Goal: Transaction & Acquisition: Obtain resource

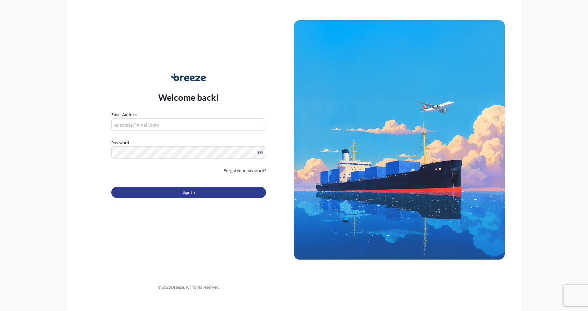
type input "[EMAIL_ADDRESS][DOMAIN_NAME]"
click at [165, 190] on button "Sign In" at bounding box center [188, 192] width 155 height 11
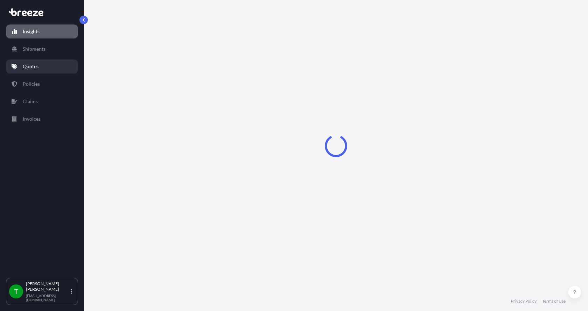
select select "2025"
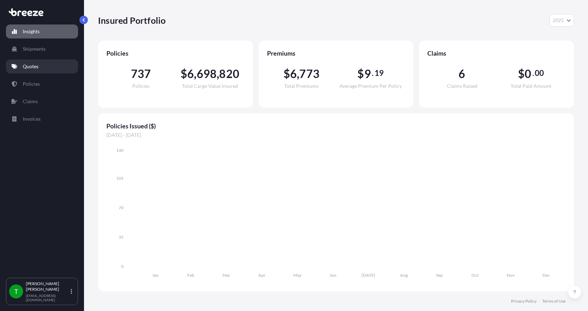
click at [27, 67] on p "Quotes" at bounding box center [31, 66] width 16 height 7
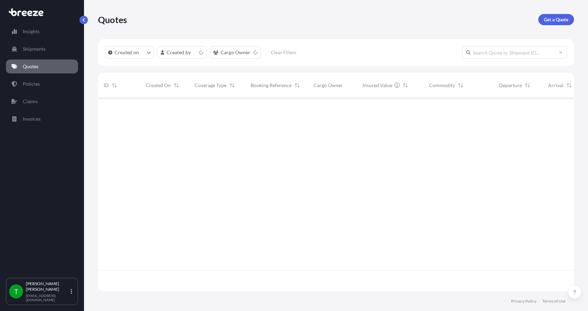
scroll to position [192, 471]
click at [553, 17] on p "Get a Quote" at bounding box center [556, 19] width 25 height 7
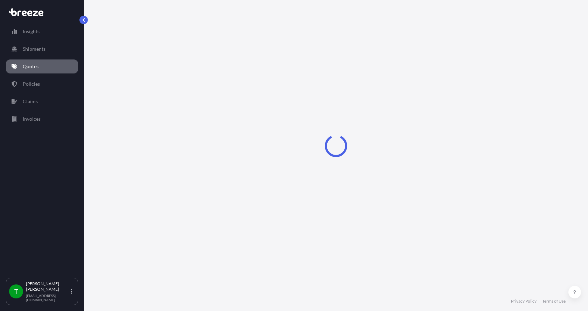
select select "Sea"
select select "1"
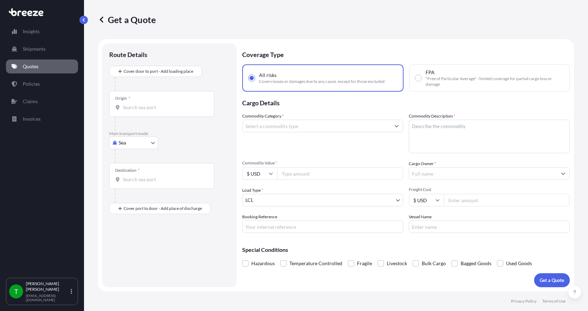
click at [118, 145] on body "Insights Shipments Quotes Policies Claims Invoices T [PERSON_NAME] [EMAIL_ADDRE…" at bounding box center [294, 155] width 588 height 311
click at [130, 188] on span "Road" at bounding box center [128, 186] width 11 height 7
select select "Road"
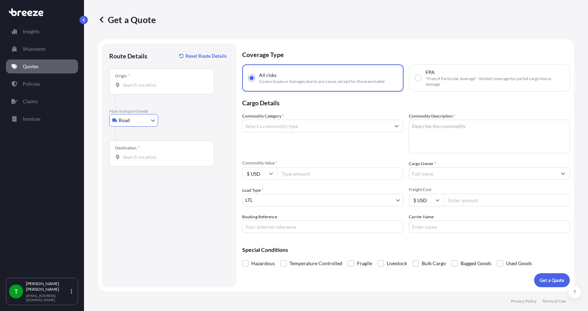
click at [133, 86] on input "Origin *" at bounding box center [164, 85] width 83 height 7
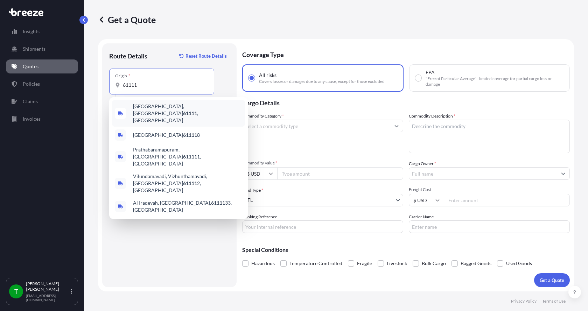
click at [142, 106] on span "[GEOGRAPHIC_DATA] , [GEOGRAPHIC_DATA]" at bounding box center [187, 113] width 109 height 21
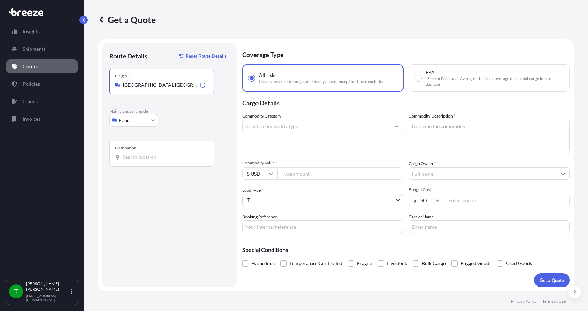
type input "[GEOGRAPHIC_DATA], [GEOGRAPHIC_DATA]"
click at [127, 156] on input "Destination *" at bounding box center [164, 157] width 83 height 7
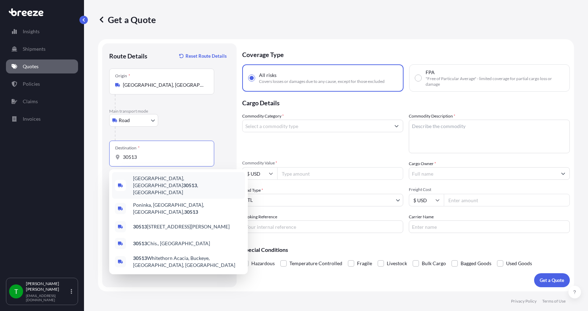
click at [134, 181] on span "[GEOGRAPHIC_DATA] , [GEOGRAPHIC_DATA]" at bounding box center [187, 185] width 109 height 21
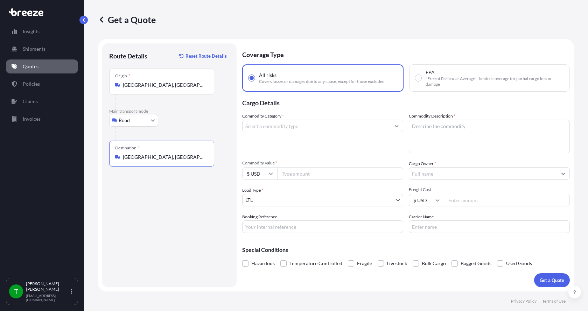
type input "[GEOGRAPHIC_DATA], [GEOGRAPHIC_DATA]"
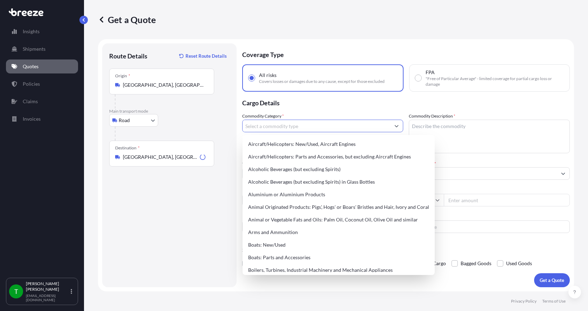
click at [265, 124] on input "Commodity Category *" at bounding box center [317, 126] width 148 height 13
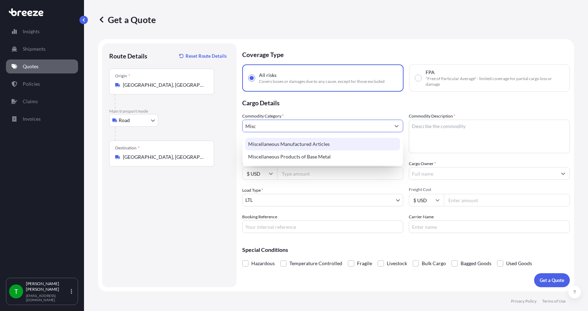
click at [266, 144] on div "Miscellaneous Manufactured Articles" at bounding box center [322, 144] width 155 height 13
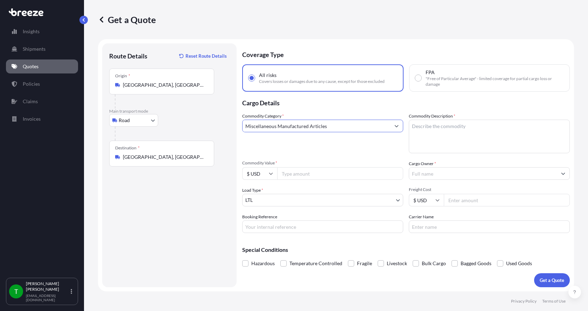
type input "Miscellaneous Manufactured Articles"
click at [425, 124] on textarea "Commodity Description *" at bounding box center [489, 137] width 161 height 34
type textarea "Diffuse Membrane Kit"
click at [312, 168] on input "Commodity Value *" at bounding box center [340, 173] width 126 height 13
type input "3000.00"
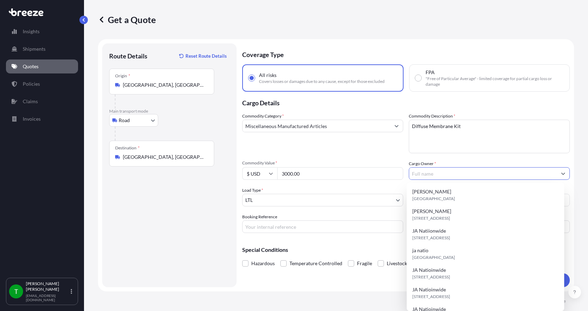
click at [424, 173] on input "Cargo Owner *" at bounding box center [483, 173] width 148 height 13
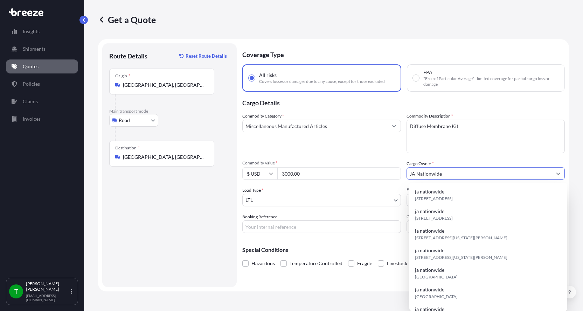
type input "JA Nationwide"
click at [304, 231] on input "Booking Reference" at bounding box center [321, 227] width 159 height 13
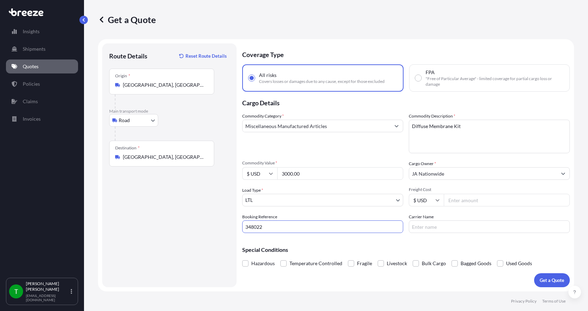
type input "348022"
click at [462, 200] on input "Freight Cost" at bounding box center [507, 200] width 126 height 13
type input "250.00"
click at [438, 227] on input "Carrier Name" at bounding box center [489, 227] width 161 height 13
type input "AAA [PERSON_NAME]"
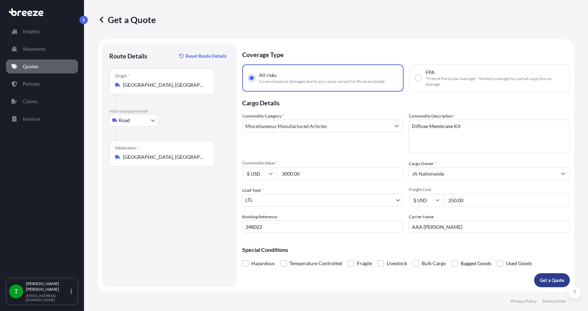
click at [546, 279] on p "Get a Quote" at bounding box center [552, 280] width 25 height 7
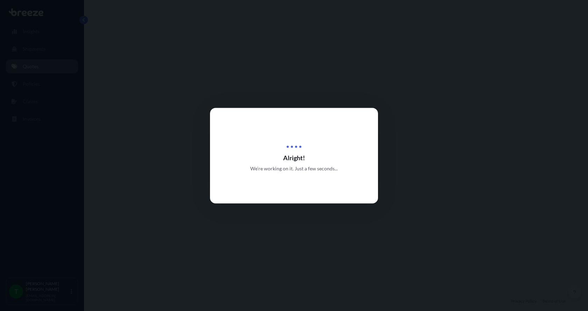
select select "Road"
select select "1"
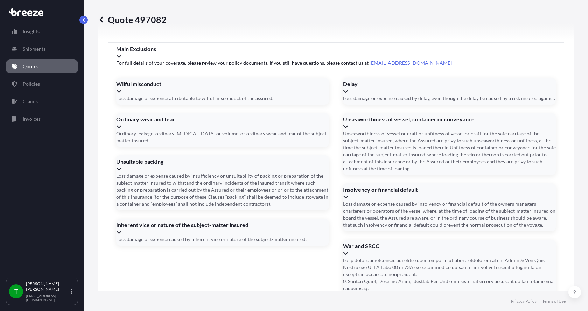
scroll to position [921, 0]
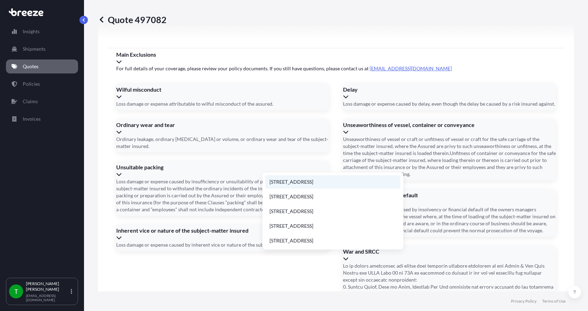
click at [292, 179] on li "[STREET_ADDRESS]" at bounding box center [332, 181] width 135 height 13
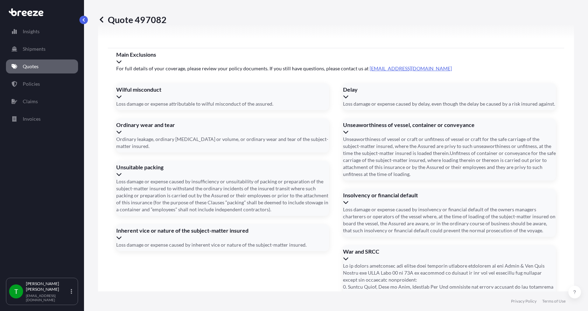
type input "[STREET_ADDRESS]"
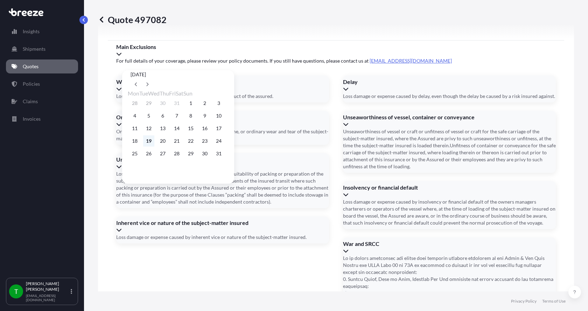
click at [151, 145] on button "19" at bounding box center [148, 140] width 11 height 11
type input "[DATE]"
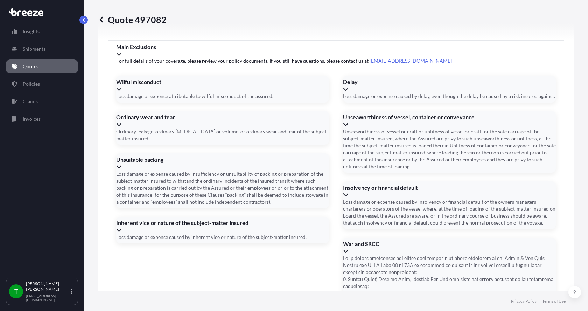
click at [152, 138] on button "19" at bounding box center [156, 135] width 8 height 6
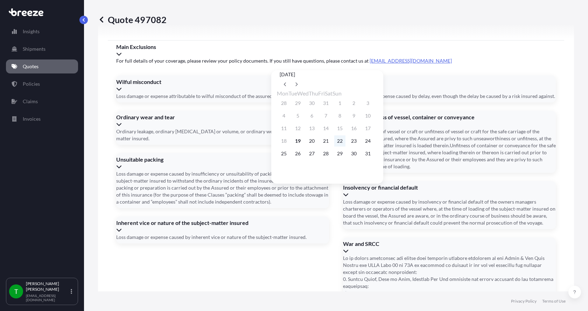
click at [345, 144] on button "22" at bounding box center [339, 140] width 11 height 11
type input "[DATE]"
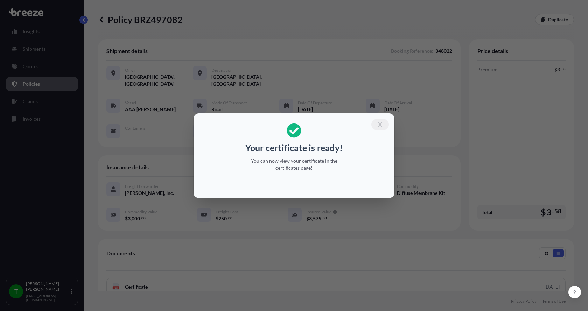
click at [381, 125] on icon "button" at bounding box center [380, 125] width 4 height 4
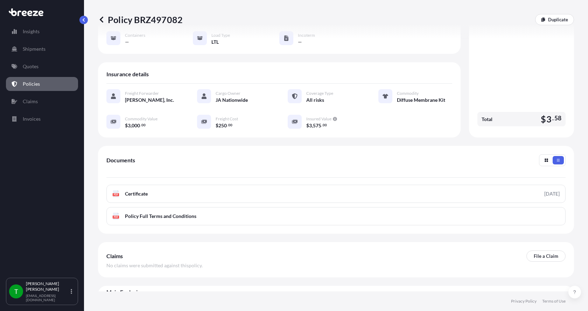
scroll to position [103, 0]
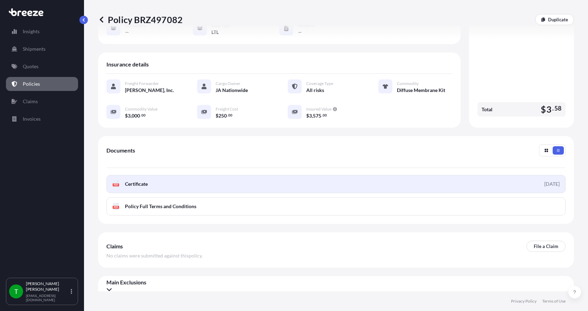
click at [115, 181] on icon at bounding box center [116, 184] width 6 height 7
